Goal: Task Accomplishment & Management: Manage account settings

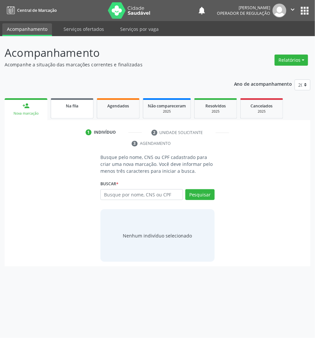
click at [65, 116] on link "Na fila" at bounding box center [72, 108] width 43 height 20
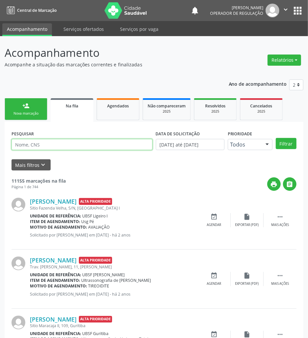
click at [98, 145] on input "text" at bounding box center [82, 144] width 141 height 11
click at [276, 138] on button "Filtrar" at bounding box center [286, 143] width 21 height 11
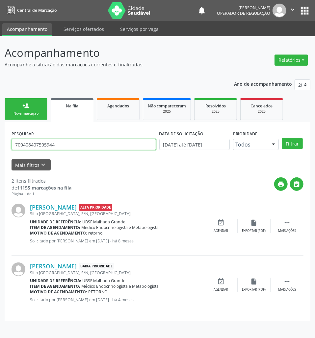
click at [84, 145] on input "700408407505944" at bounding box center [84, 144] width 144 height 11
click at [282, 138] on button "Filtrar" at bounding box center [292, 143] width 21 height 11
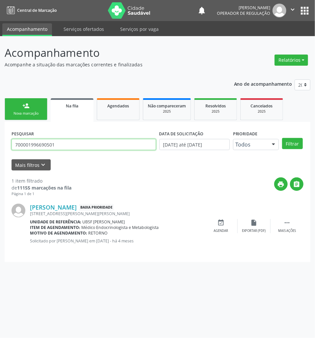
click at [83, 146] on input "700001996690501" at bounding box center [84, 144] width 144 height 11
click at [282, 138] on button "Filtrar" at bounding box center [292, 143] width 21 height 11
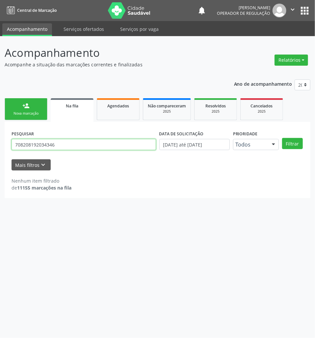
click at [83, 146] on input "708208192034346" at bounding box center [84, 144] width 144 height 11
click at [119, 145] on input "708208192034346" at bounding box center [84, 144] width 144 height 11
click at [118, 145] on input "708208192034346" at bounding box center [84, 144] width 144 height 11
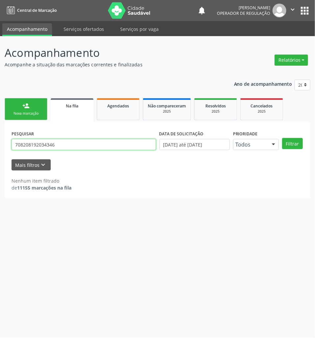
click at [118, 145] on input "708208192034346" at bounding box center [84, 144] width 144 height 11
click at [282, 138] on button "Filtrar" at bounding box center [292, 143] width 21 height 11
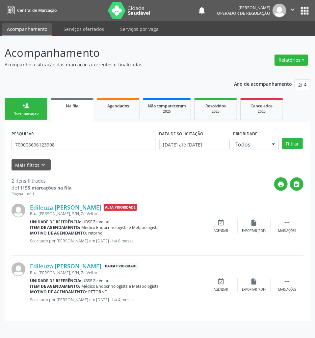
click at [116, 136] on div "PESQUISAR 700006696123908" at bounding box center [84, 142] width 148 height 26
drag, startPoint x: 116, startPoint y: 136, endPoint x: 109, endPoint y: 142, distance: 9.3
click at [116, 137] on div "PESQUISAR 700006696123908" at bounding box center [84, 142] width 148 height 26
click at [108, 143] on input "700006696123908" at bounding box center [84, 144] width 144 height 11
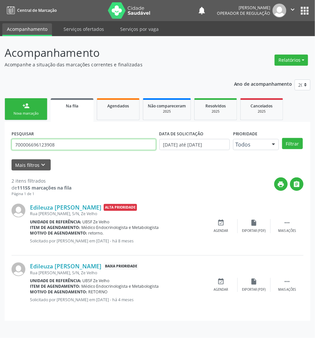
click at [108, 143] on input "700006696123908" at bounding box center [84, 144] width 144 height 11
click at [49, 145] on input "700006696123908" at bounding box center [84, 144] width 144 height 11
type input "700003684304209"
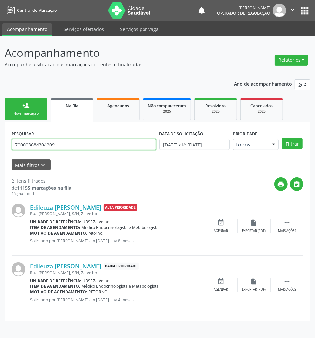
click at [282, 138] on button "Filtrar" at bounding box center [292, 143] width 21 height 11
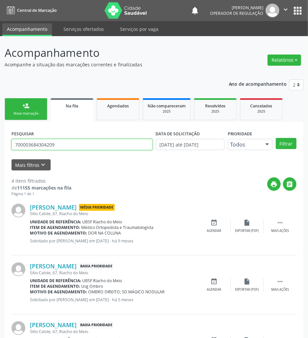
click at [35, 141] on input "700003684304209" at bounding box center [82, 144] width 141 height 11
click at [28, 121] on ul "person_add Nova marcação Na fila Agendados Não compareceram 2025 Resolvidos 202…" at bounding box center [154, 109] width 299 height 25
click at [22, 111] on div "Nova marcação" at bounding box center [26, 113] width 33 height 5
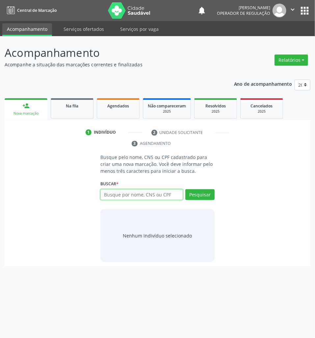
click at [145, 192] on input "text" at bounding box center [141, 194] width 82 height 11
click at [80, 116] on link "Na fila" at bounding box center [72, 108] width 43 height 20
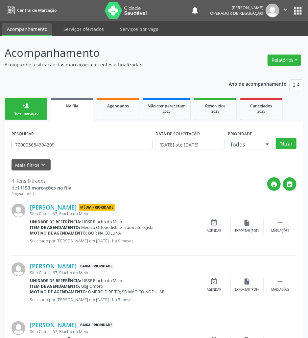
drag, startPoint x: 4, startPoint y: 95, endPoint x: 15, endPoint y: 106, distance: 15.3
click at [4, 96] on div "Acompanhamento Acompanhe a situação das marcações correntes e finalizadas Relat…" at bounding box center [154, 240] width 308 height 408
click at [16, 106] on link "person_add Nova marcação" at bounding box center [26, 109] width 43 height 22
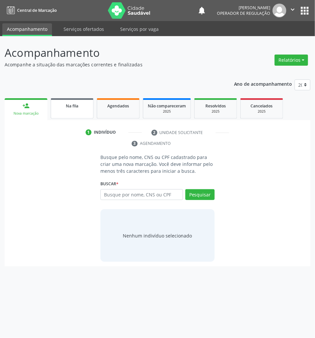
click at [79, 116] on link "Na fila" at bounding box center [72, 108] width 43 height 20
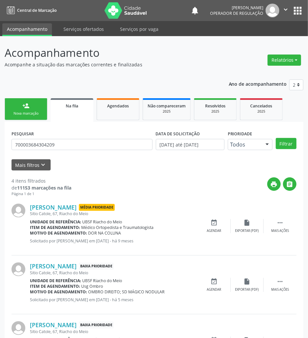
click at [78, 150] on div "PESQUISAR 700003684304209" at bounding box center [82, 142] width 144 height 26
click at [77, 146] on input "700003684304209" at bounding box center [82, 144] width 141 height 11
click at [76, 146] on input "700003684304209" at bounding box center [82, 144] width 141 height 11
type input "[PERSON_NAME]"
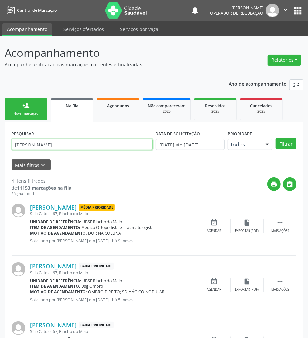
click at [276, 138] on button "Filtrar" at bounding box center [286, 143] width 21 height 11
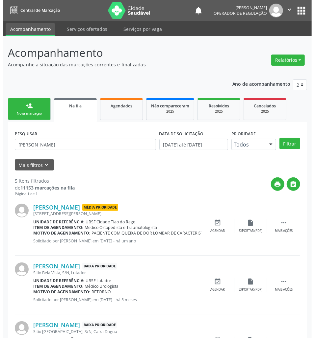
scroll to position [165, 0]
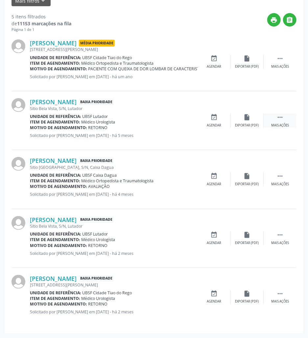
click at [282, 120] on icon "" at bounding box center [279, 117] width 7 height 7
click at [204, 121] on div "cancel Cancelar" at bounding box center [214, 121] width 33 height 14
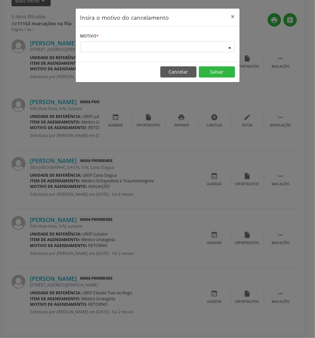
drag, startPoint x: 195, startPoint y: 47, endPoint x: 192, endPoint y: 60, distance: 12.8
click at [195, 49] on div "Escolha o motivo" at bounding box center [157, 46] width 154 height 11
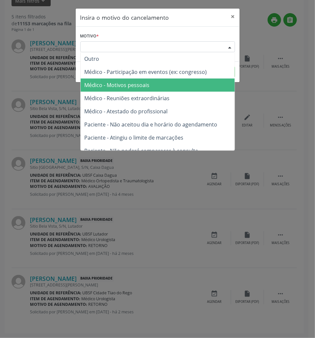
click at [177, 87] on span "Médico - Motivos pessoais" at bounding box center [158, 85] width 154 height 13
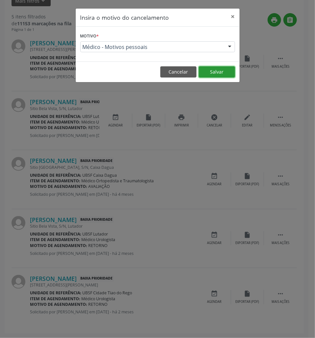
click at [210, 73] on button "Salvar" at bounding box center [217, 71] width 36 height 11
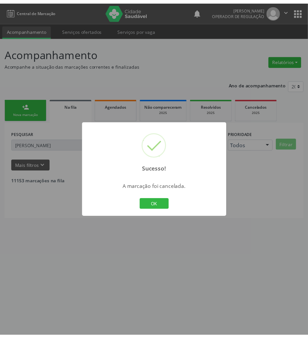
scroll to position [0, 0]
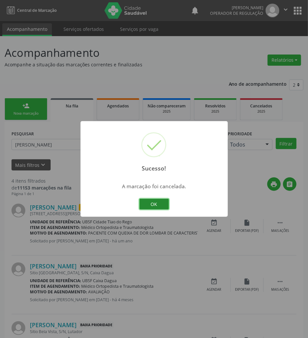
click at [142, 201] on button "OK" at bounding box center [154, 204] width 30 height 11
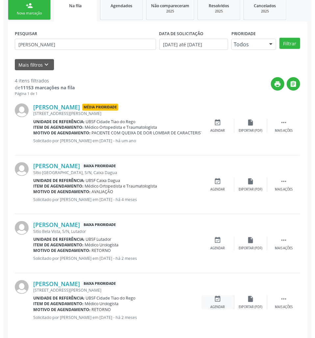
scroll to position [105, 0]
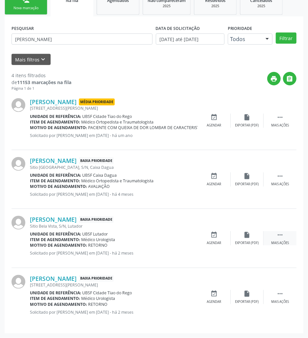
click at [279, 238] on icon "" at bounding box center [279, 234] width 7 height 7
click at [206, 231] on div "[PERSON_NAME] Baixa Prioridade [GEOGRAPHIC_DATA], S/N, Lutador Unidade de refer…" at bounding box center [154, 238] width 285 height 59
click at [212, 233] on icon "cancel" at bounding box center [214, 234] width 7 height 7
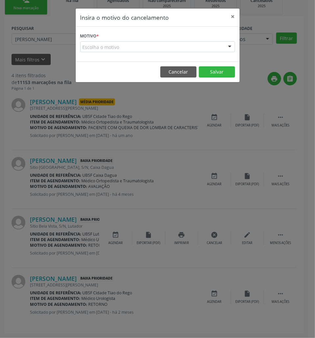
drag, startPoint x: 218, startPoint y: 37, endPoint x: 220, endPoint y: 45, distance: 8.1
click at [218, 38] on form "Motivo * Escolha o motivo Outro Médico - Participação em eventos (ex: congresso…" at bounding box center [157, 41] width 154 height 21
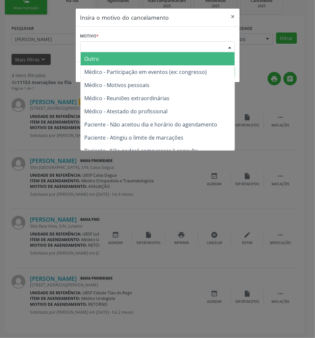
drag, startPoint x: 220, startPoint y: 45, endPoint x: 220, endPoint y: 52, distance: 6.2
click at [221, 46] on div "Escolha o motivo" at bounding box center [157, 46] width 154 height 11
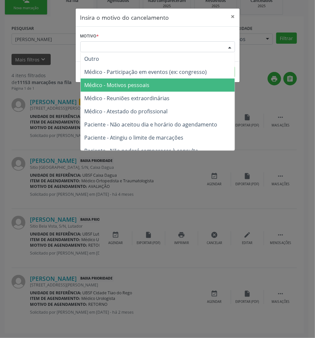
click at [214, 82] on span "Médico - Motivos pessoais" at bounding box center [158, 85] width 154 height 13
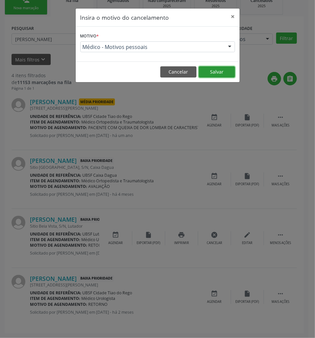
click at [218, 75] on button "Salvar" at bounding box center [217, 71] width 36 height 11
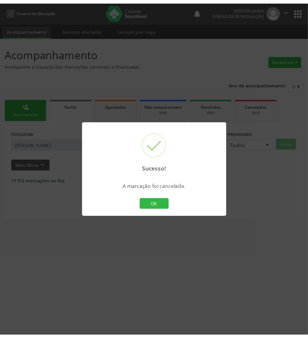
scroll to position [0, 0]
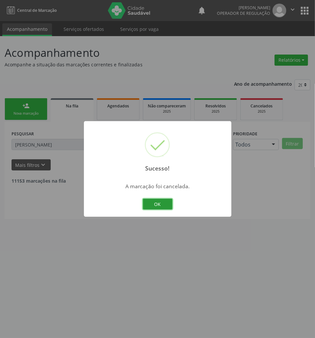
click at [149, 204] on button "OK" at bounding box center [158, 204] width 30 height 11
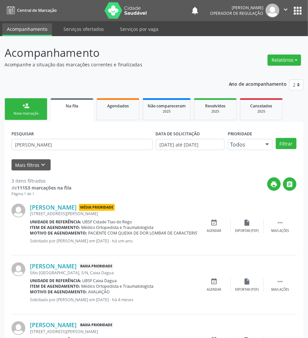
click at [31, 110] on link "person_add Nova marcação" at bounding box center [26, 109] width 43 height 22
